Goal: Information Seeking & Learning: Learn about a topic

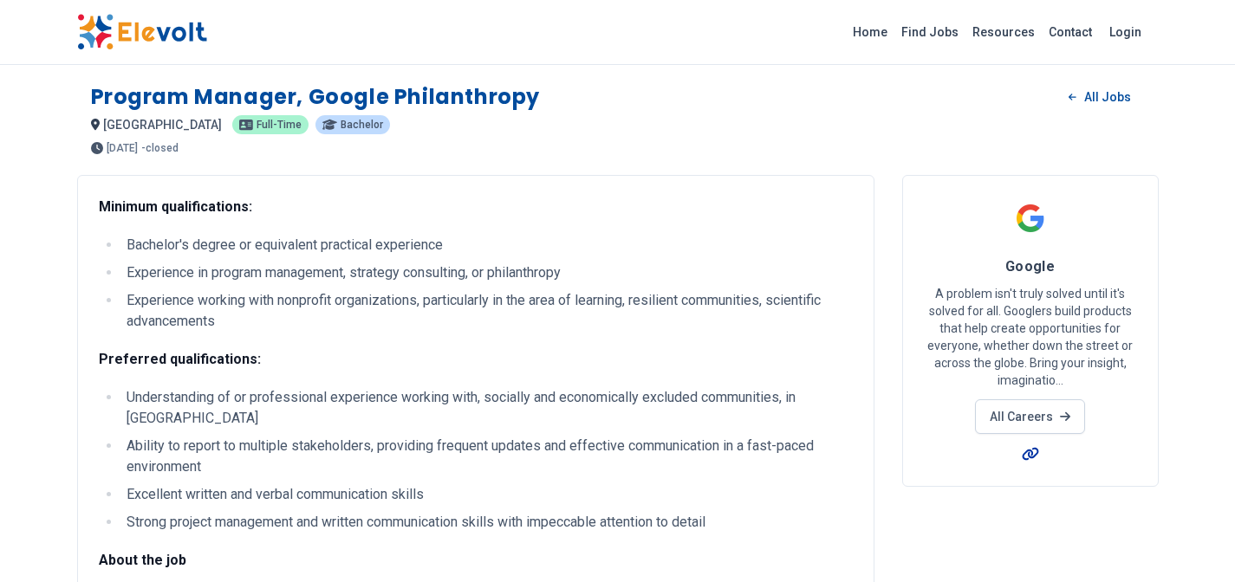
click at [1034, 457] on icon at bounding box center [1030, 454] width 16 height 13
click at [1031, 423] on link "All Careers" at bounding box center [1030, 417] width 110 height 35
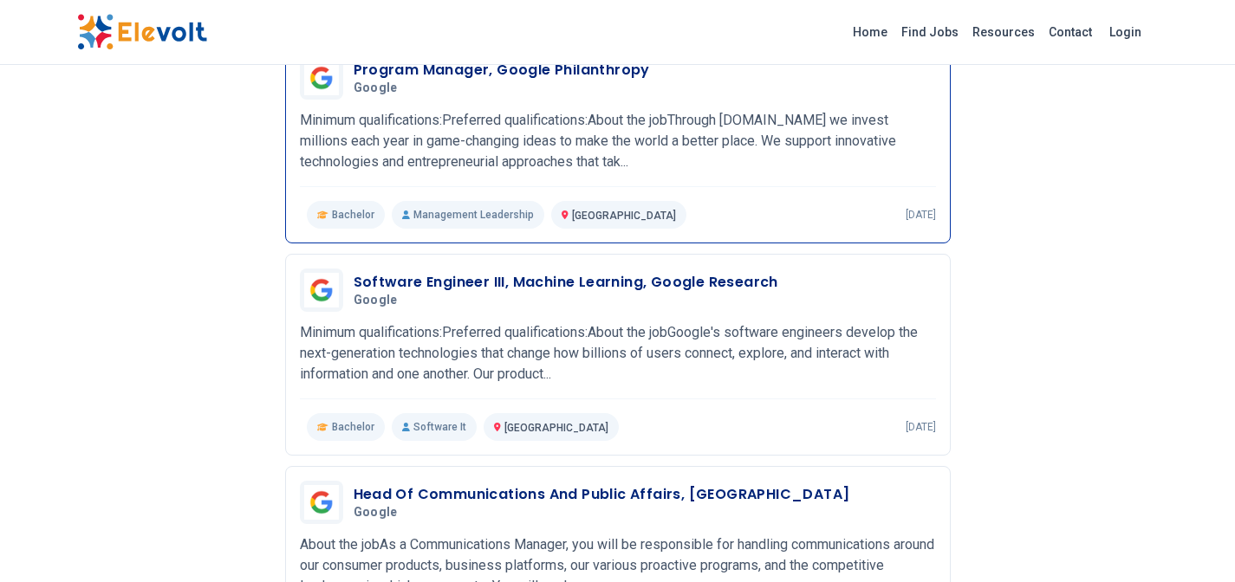
scroll to position [738, 0]
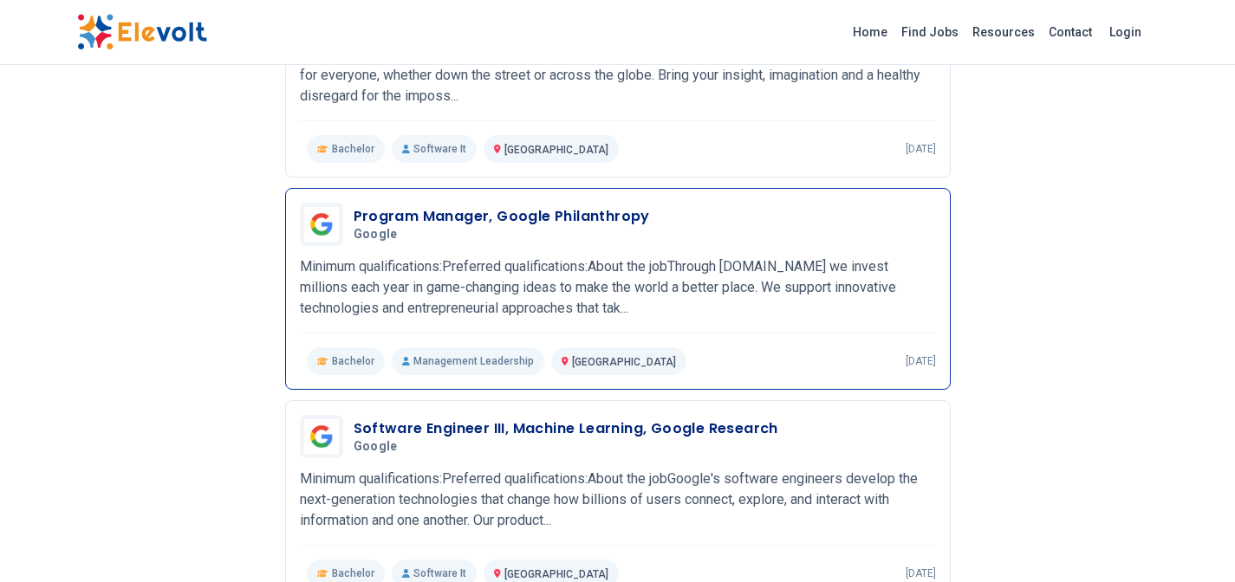
click at [644, 253] on div "Program Manager, Google Philanthropy Google 01/15/2025 02/14/2025 Nairobi KE Mi…" at bounding box center [618, 289] width 636 height 172
click at [584, 224] on h3 "Program Manager, Google Philanthropy" at bounding box center [502, 216] width 296 height 21
